Goal: Task Accomplishment & Management: Complete application form

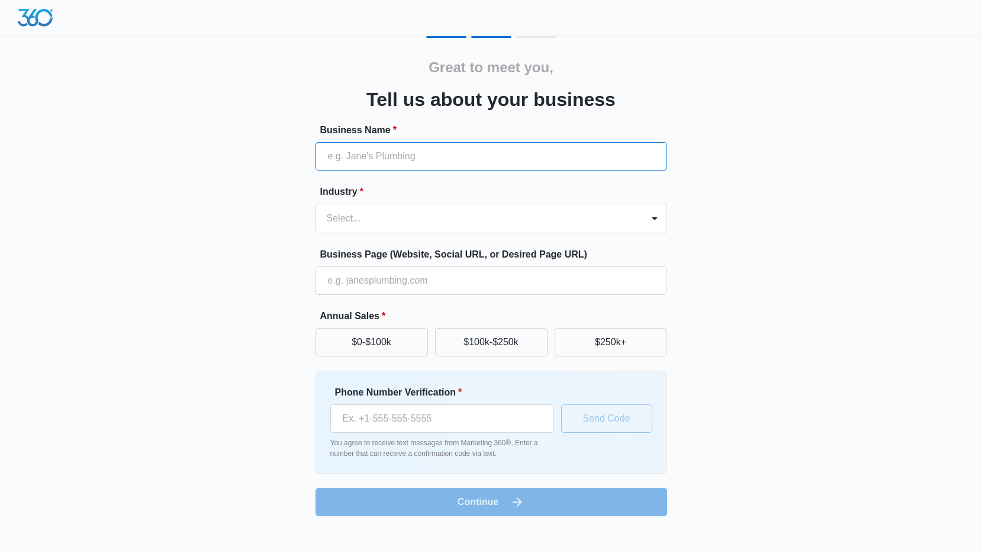
click at [467, 162] on input "Business Name *" at bounding box center [492, 156] width 352 height 28
type input "Apparelhue LTD"
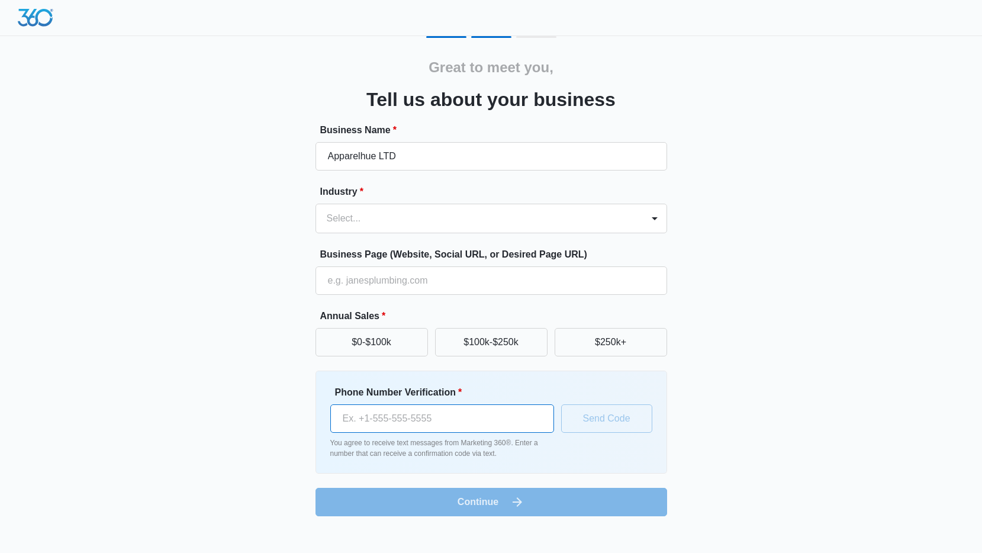
type input "07833595263"
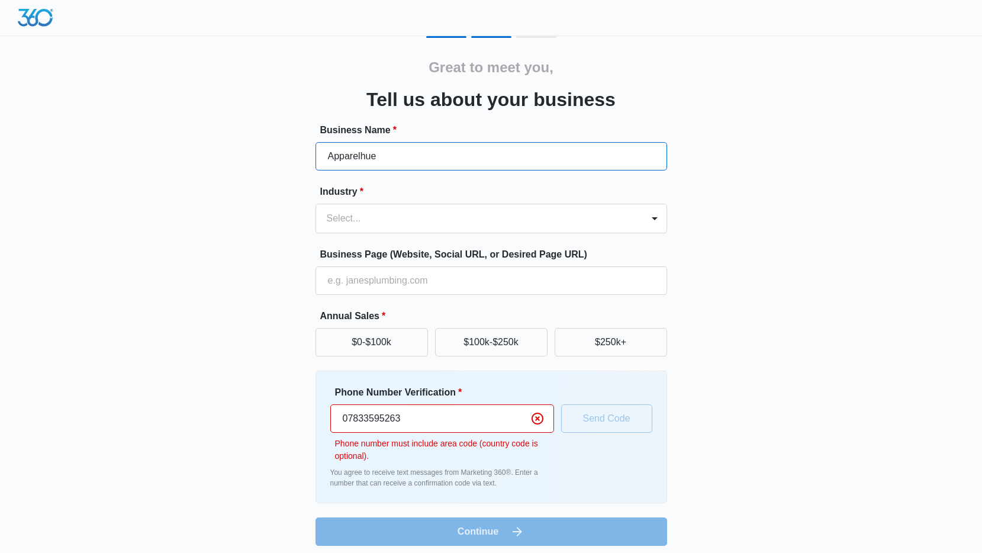
type input "Apparelhue"
click at [748, 198] on div "Great to meet you, Tell us about your business Business Name * Apparelhue Indus…" at bounding box center [491, 291] width 711 height 510
click at [547, 211] on div at bounding box center [477, 218] width 301 height 17
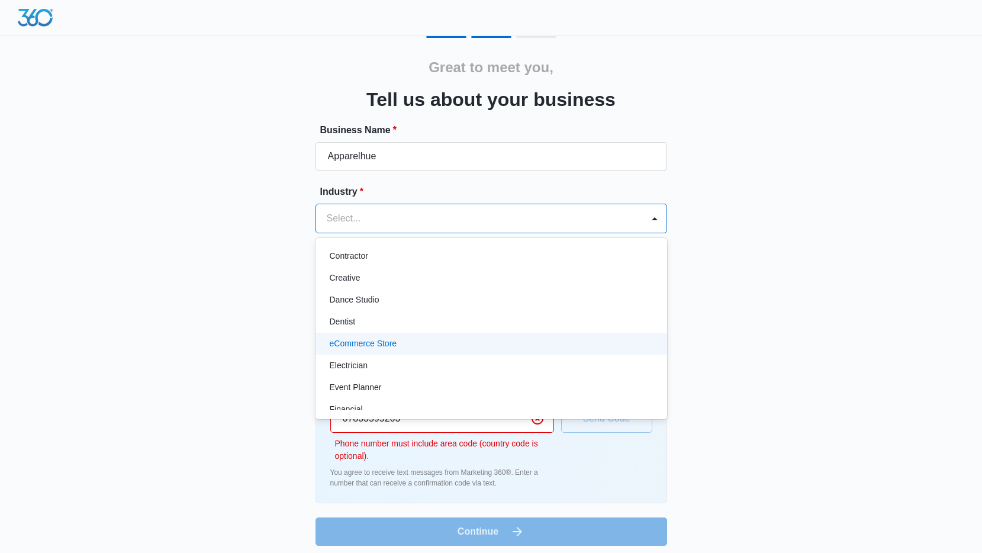
scroll to position [198, 0]
click at [387, 349] on p "eCommerce Store" at bounding box center [363, 347] width 67 height 12
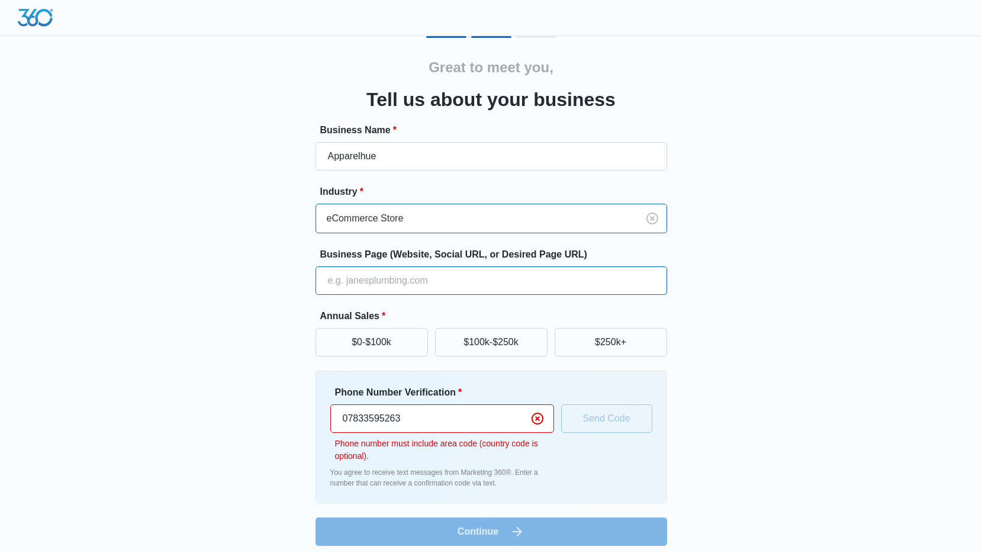
click at [456, 287] on input "Business Page (Website, Social URL, or Desired Page URL)" at bounding box center [492, 280] width 352 height 28
type input "[URL][DOMAIN_NAME]"
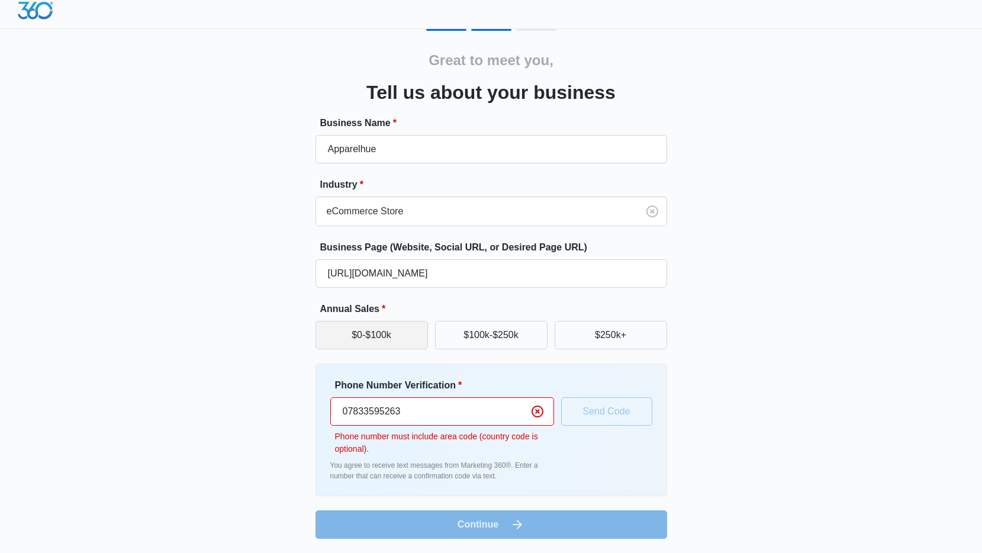
click at [409, 335] on button "$0-$100k" at bounding box center [372, 335] width 112 height 28
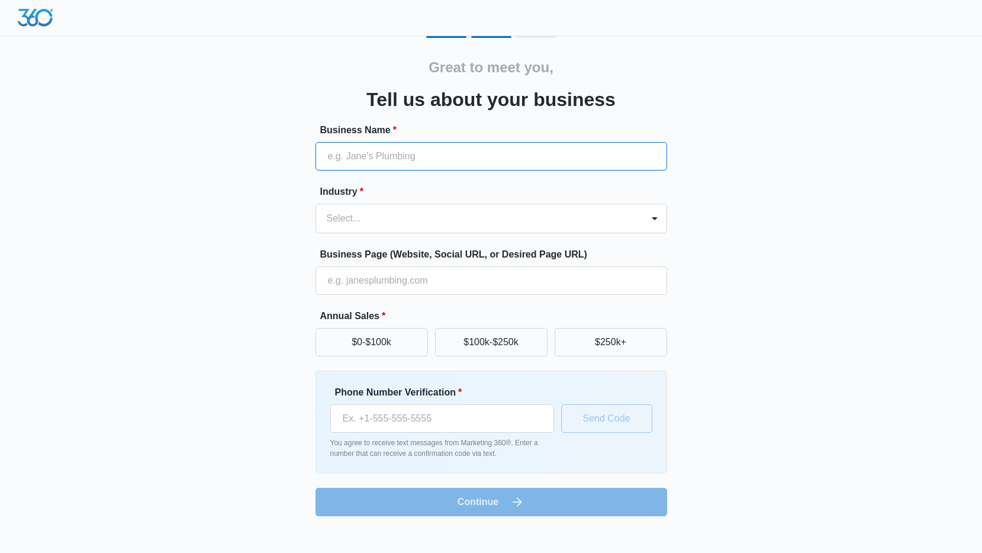
click at [399, 157] on input "Business Name *" at bounding box center [492, 156] width 352 height 28
type input "Apparelhue LTD"
type input "07833595263"
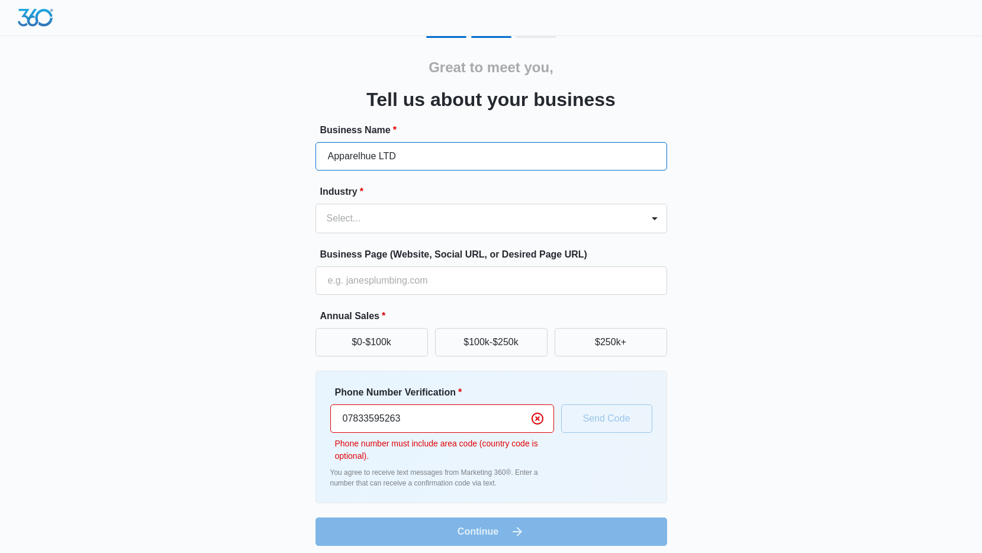
click at [409, 158] on input "Apparelhue LTD" at bounding box center [492, 156] width 352 height 28
type input "Apparelhue"
click at [420, 282] on input "Business Page (Website, Social URL, or Desired Page URL)" at bounding box center [492, 280] width 352 height 28
type input "[URL][DOMAIN_NAME]"
click at [413, 231] on div "Select..." at bounding box center [479, 218] width 327 height 28
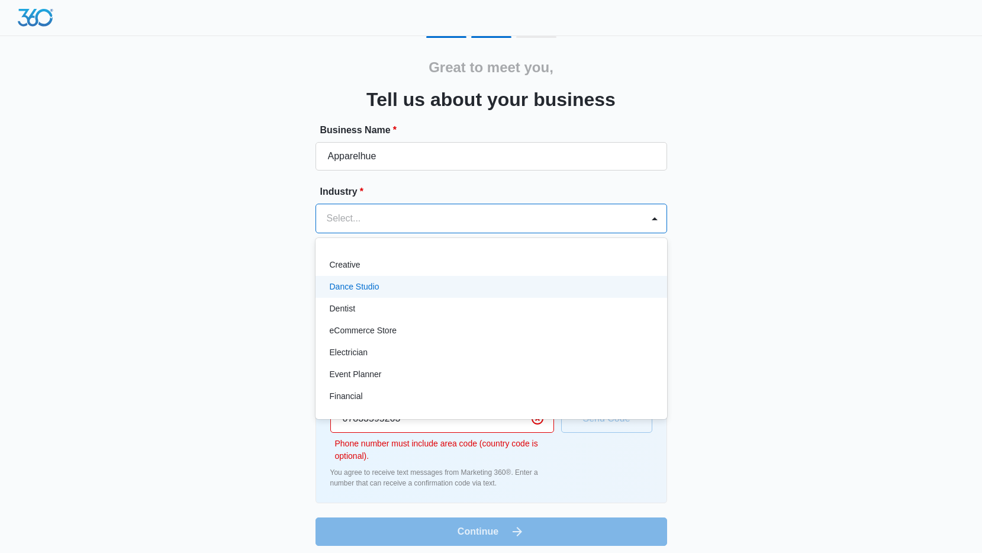
scroll to position [218, 0]
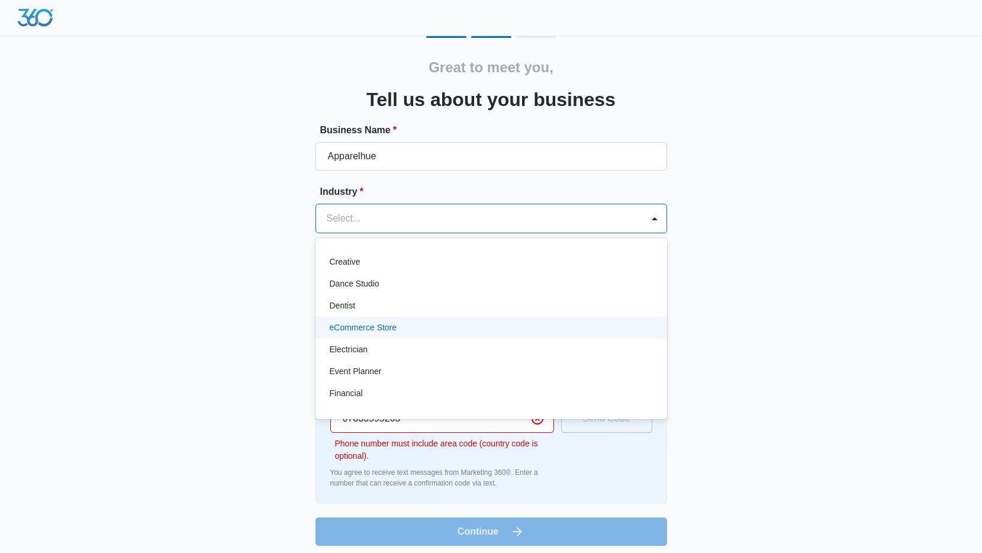
click at [372, 322] on p "eCommerce Store" at bounding box center [363, 328] width 67 height 12
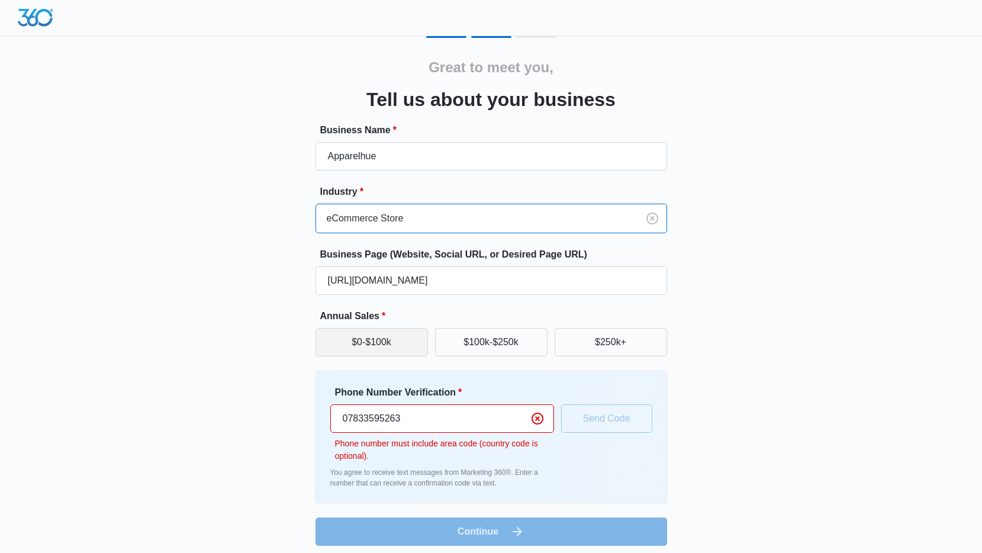
click at [380, 339] on button "$0-$100k" at bounding box center [372, 342] width 112 height 28
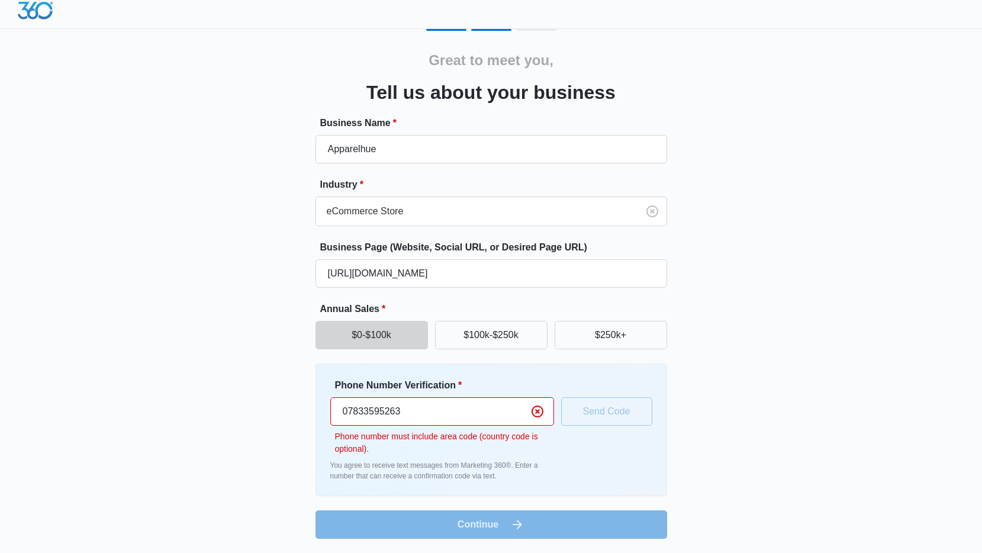
click at [597, 412] on div "Phone Number Verification * 07833595263 Phone number must include area code (co…" at bounding box center [491, 429] width 322 height 103
click at [350, 413] on input "07833595263" at bounding box center [442, 411] width 224 height 28
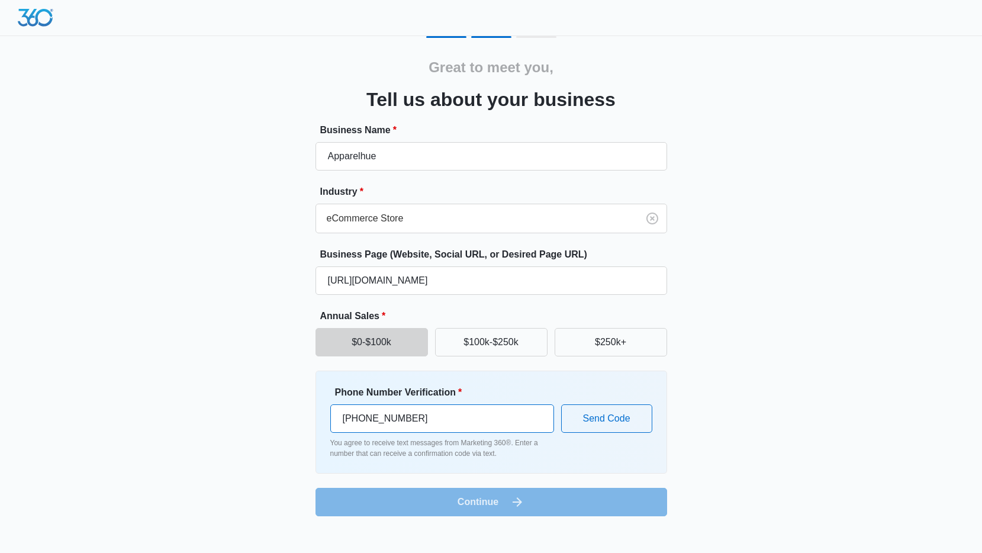
click at [344, 418] on input "[PHONE_NUMBER]" at bounding box center [442, 418] width 224 height 28
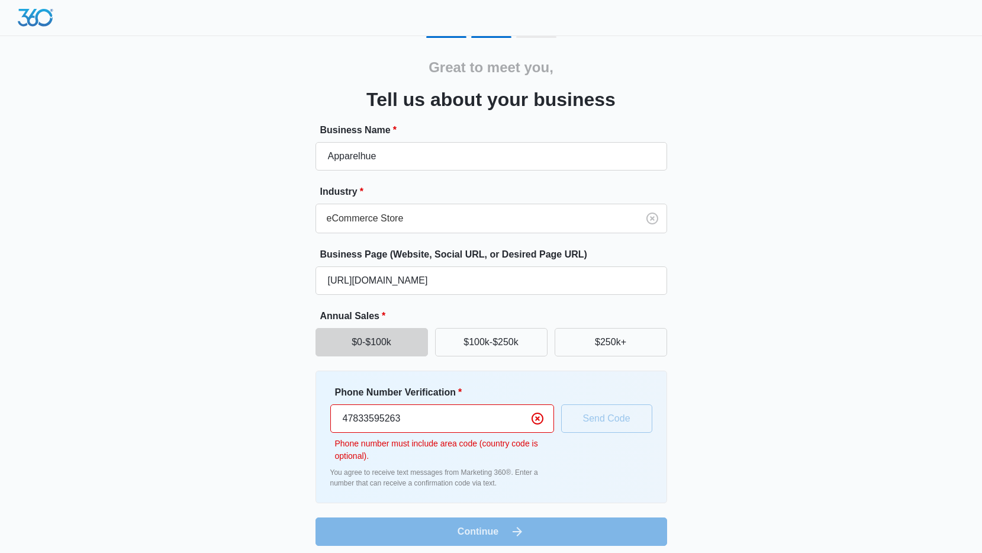
click at [348, 419] on input "47833595263" at bounding box center [442, 418] width 224 height 28
click at [352, 420] on input "447833595263" at bounding box center [442, 418] width 224 height 28
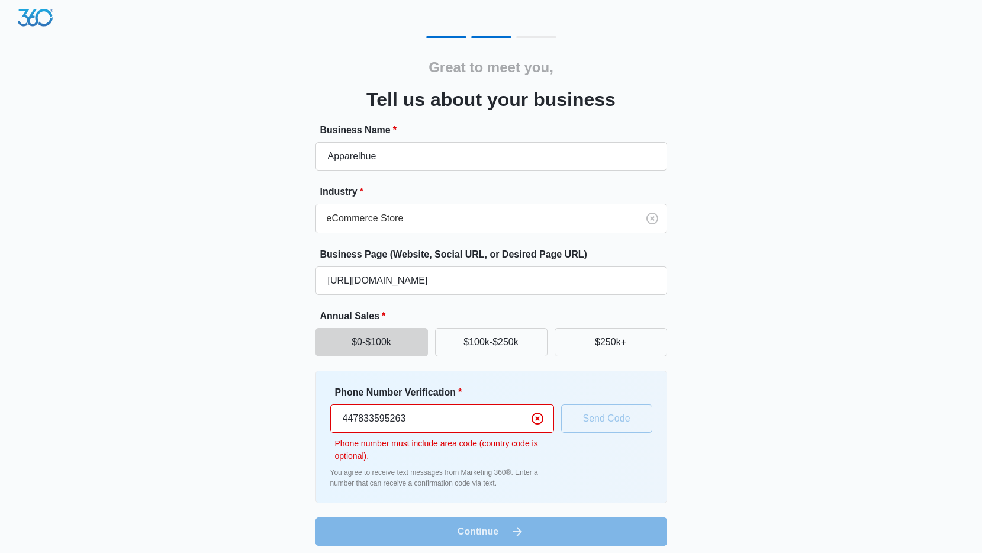
click at [352, 420] on input "447833595263" at bounding box center [442, 418] width 224 height 28
click at [342, 419] on input "447833595263" at bounding box center [442, 418] width 224 height 28
click at [433, 423] on input "447833595263" at bounding box center [442, 418] width 224 height 28
click at [416, 420] on input "447833595263" at bounding box center [442, 418] width 224 height 28
type input "447833595263"
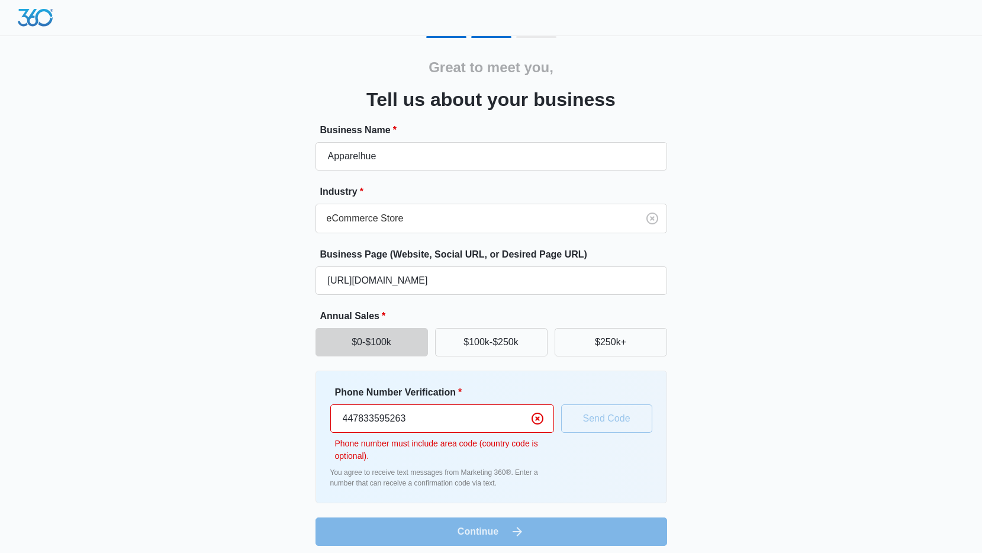
click at [540, 402] on div "Phone Number Verification * 447833595263 Phone number must include area code (c…" at bounding box center [442, 423] width 224 height 77
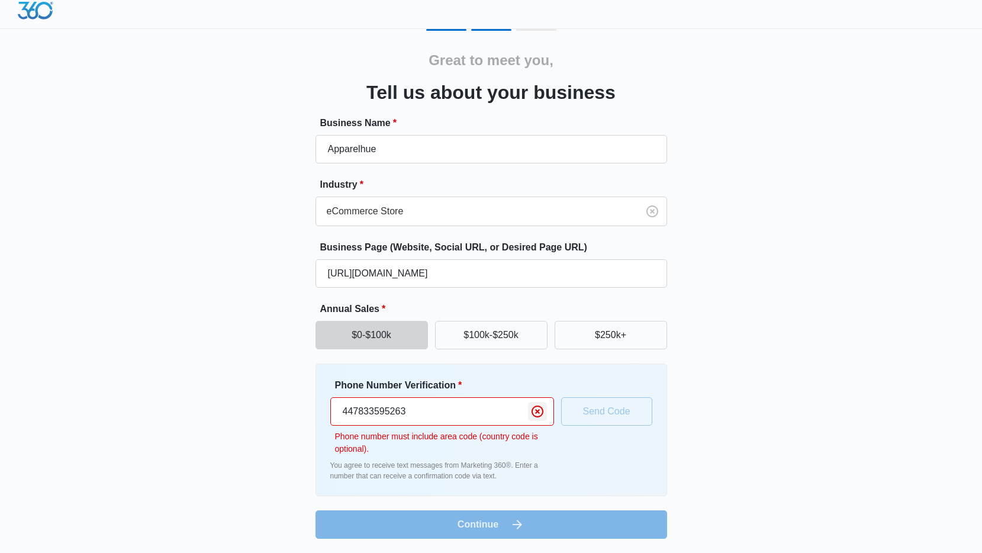
click at [536, 412] on icon "Clear" at bounding box center [538, 412] width 12 height 12
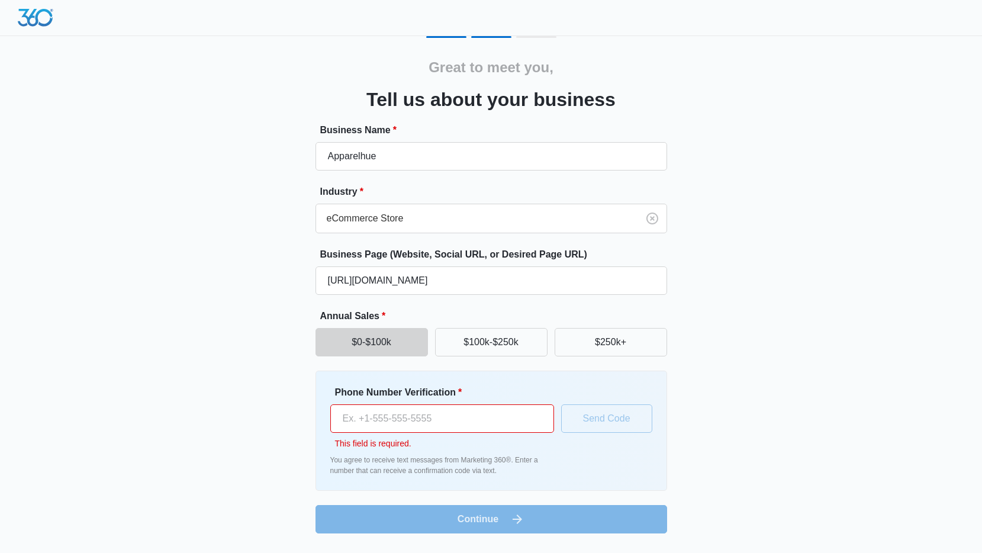
click at [468, 414] on input "Phone Number Verification *" at bounding box center [442, 418] width 224 height 28
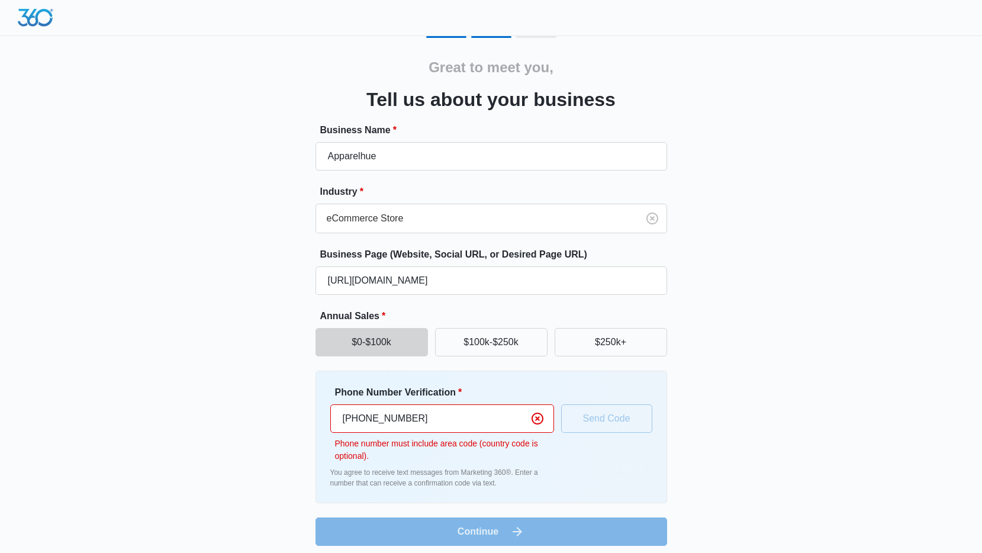
click at [361, 417] on input "[PHONE_NUMBER]" at bounding box center [442, 418] width 224 height 28
click at [489, 414] on input "[PHONE_NUMBER]" at bounding box center [442, 418] width 224 height 28
click at [364, 419] on input "[PHONE_NUMBER]" at bounding box center [442, 418] width 224 height 28
click at [361, 416] on input "[PHONE_NUMBER]" at bounding box center [442, 418] width 224 height 28
type input "[PHONE_NUMBER]"
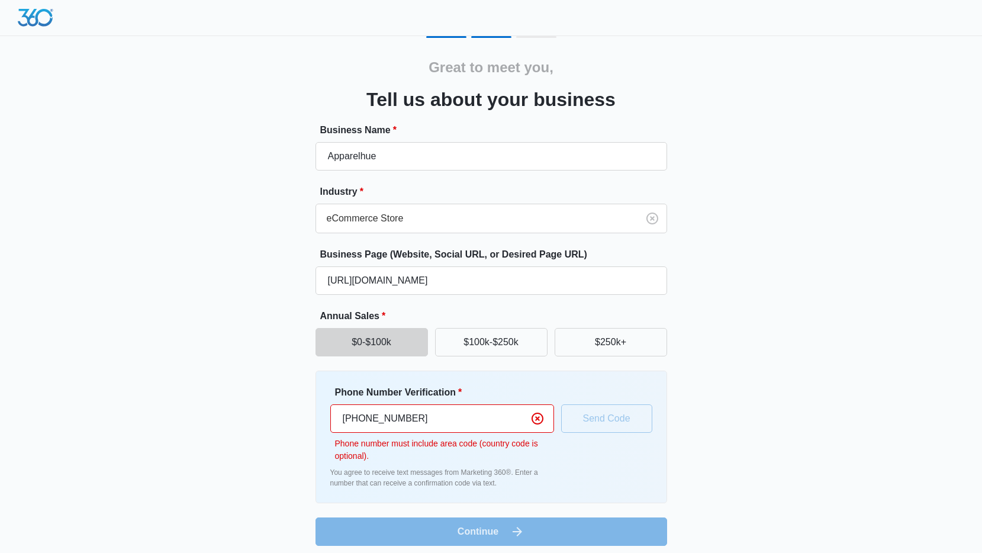
click at [503, 459] on p "Phone number must include area code (country code is optional)." at bounding box center [444, 450] width 219 height 25
click at [597, 422] on div "Phone Number Verification * [PHONE_NUMBER] Phone number must include area code …" at bounding box center [491, 436] width 322 height 103
click at [469, 371] on div "Phone Number Verification * [PHONE_NUMBER] Phone number must include area code …" at bounding box center [492, 437] width 352 height 133
click at [538, 420] on icon "Clear" at bounding box center [538, 419] width 12 height 12
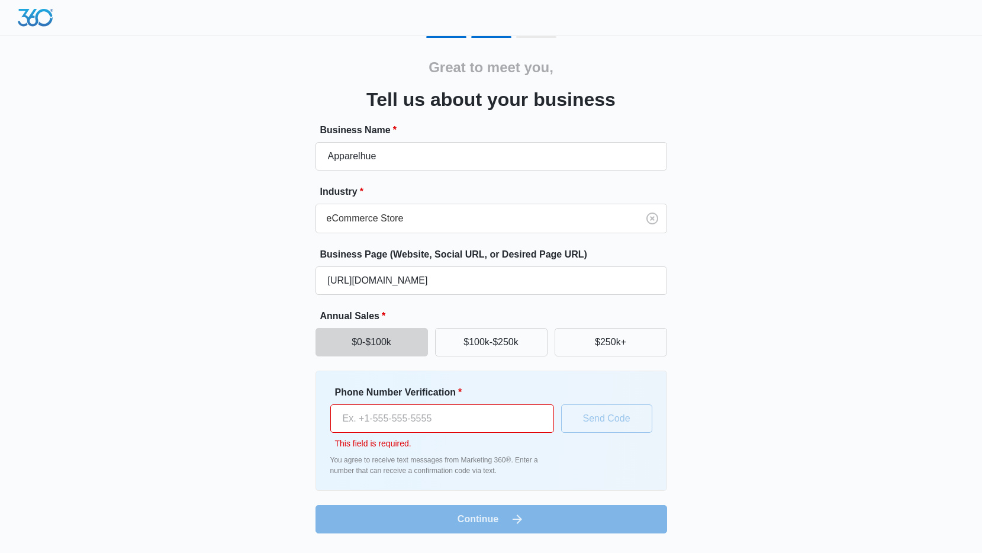
click at [449, 428] on input "Phone Number Verification *" at bounding box center [442, 418] width 224 height 28
type input "+"
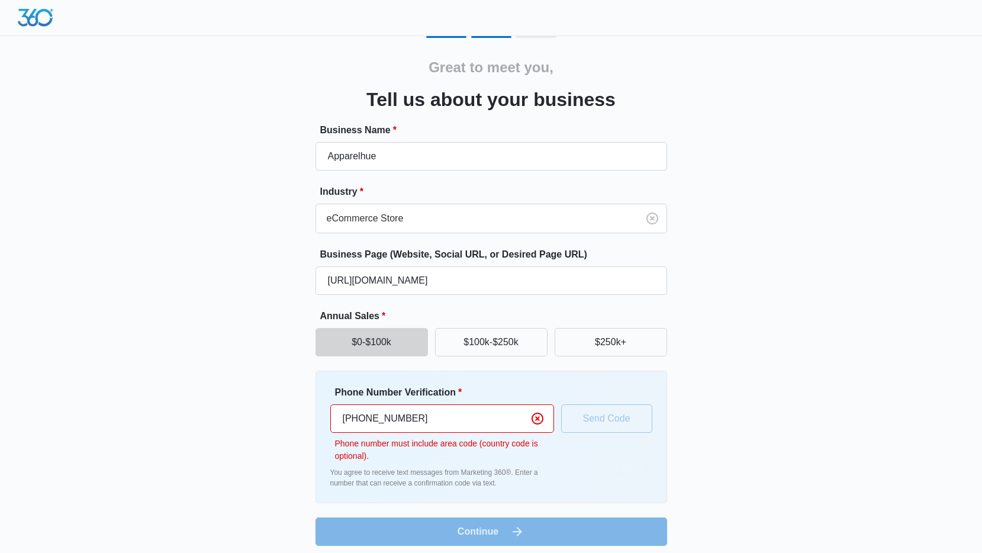
type input "[PHONE_NUMBER]"
click at [719, 382] on div "Great to meet you, Tell us about your business Business Name * Apparelhue Indus…" at bounding box center [491, 291] width 711 height 510
click at [632, 429] on div "Phone Number Verification * [PHONE_NUMBER] Phone number must include area code …" at bounding box center [491, 436] width 322 height 103
click at [619, 421] on div "Phone Number Verification * [PHONE_NUMBER] Phone number must include area code …" at bounding box center [491, 436] width 322 height 103
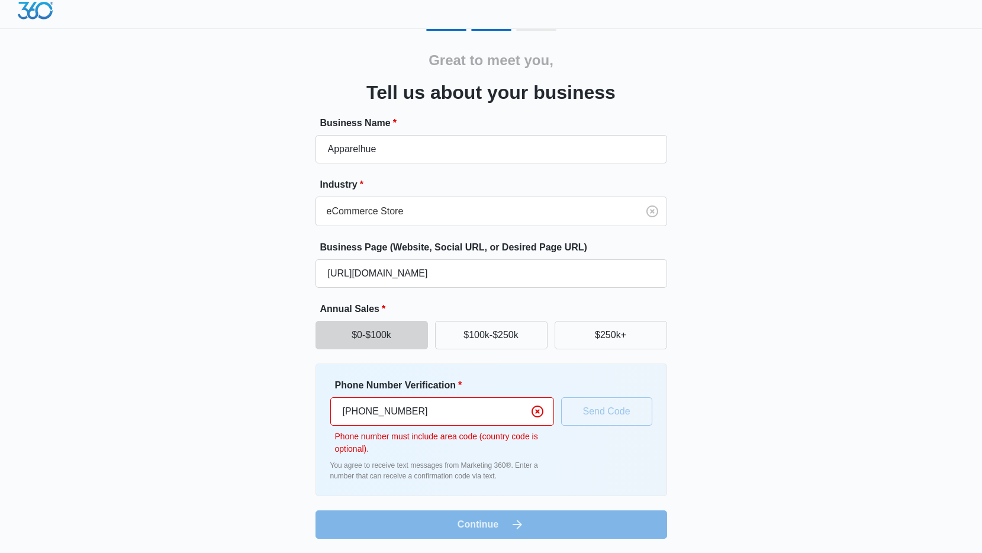
click at [362, 526] on form "Business Name * Apparelhue Industry * eCommerce Store Business Page (Website, S…" at bounding box center [492, 327] width 352 height 423
click at [211, 301] on div "Great to meet you, Tell us about your business Business Name * Apparelhue Indus…" at bounding box center [491, 284] width 711 height 510
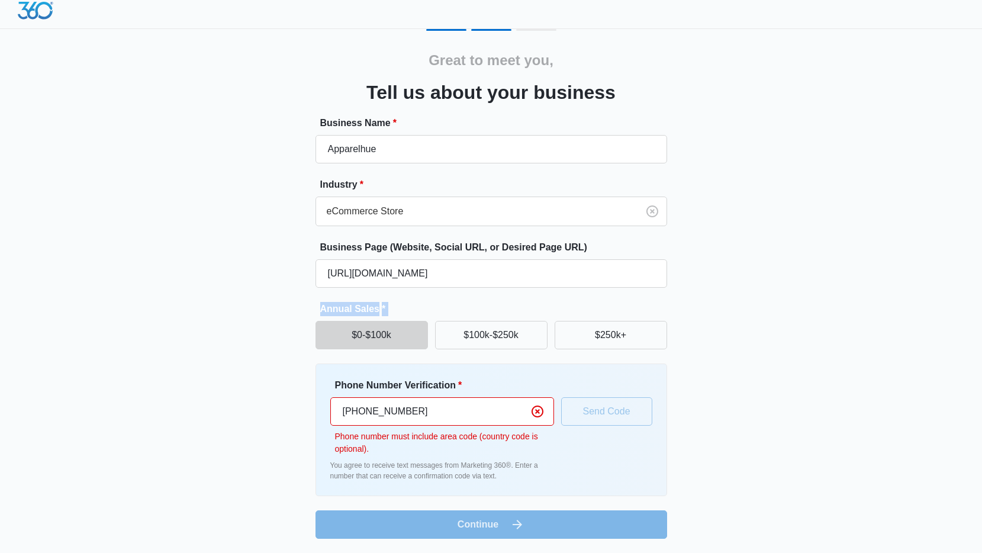
click at [758, 351] on div "Great to meet you, Tell us about your business Business Name * Apparelhue Indus…" at bounding box center [491, 284] width 711 height 510
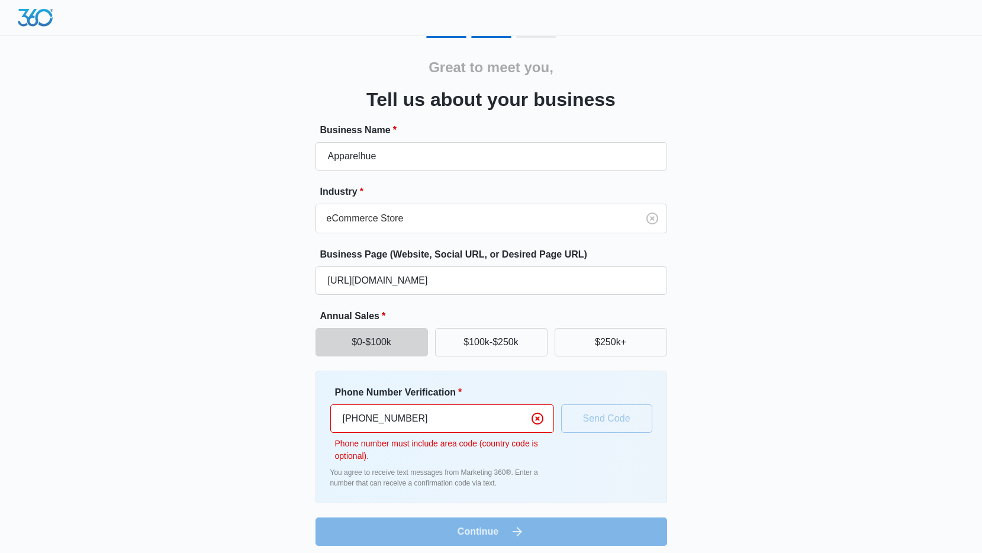
click at [34, 22] on img at bounding box center [36, 18] width 36 height 18
click at [38, 20] on img at bounding box center [36, 18] width 36 height 18
